Goal: Task Accomplishment & Management: Use online tool/utility

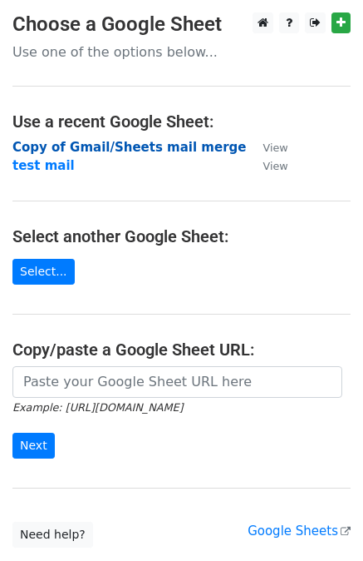
click at [59, 150] on strong "Copy of Gmail/Sheets mail merge" at bounding box center [129, 147] width 234 height 15
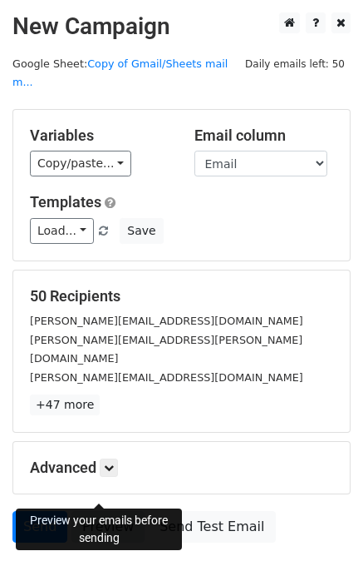
click at [82, 511] on link "Preview" at bounding box center [108, 527] width 73 height 32
click at [118, 511] on link "Preview" at bounding box center [108, 527] width 73 height 32
click at [83, 511] on link "Preview" at bounding box center [108, 527] width 73 height 32
